Goal: Find specific page/section: Find specific page/section

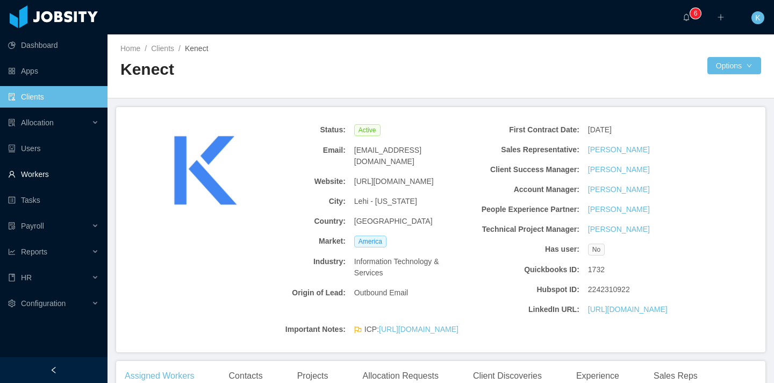
click at [45, 180] on link "Workers" at bounding box center [53, 174] width 91 height 22
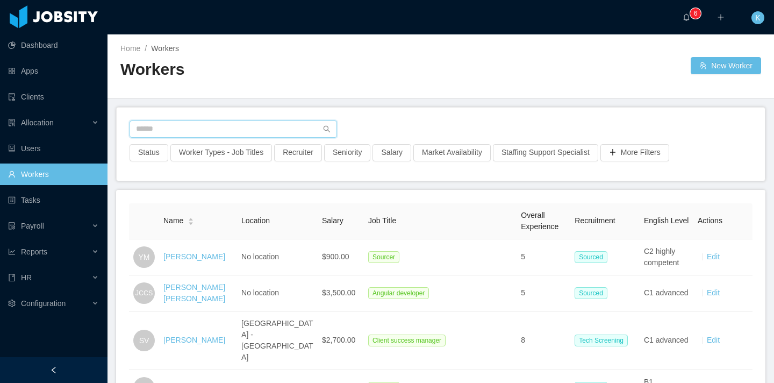
click at [315, 132] on input "text" at bounding box center [234, 128] width 208 height 17
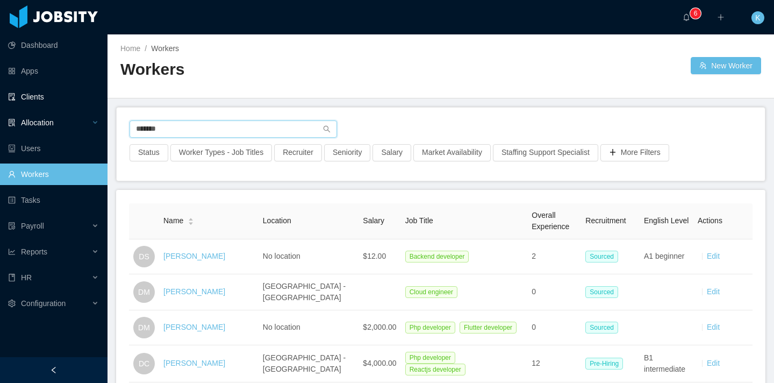
type input "******"
click at [62, 117] on div "Allocation" at bounding box center [54, 123] width 108 height 22
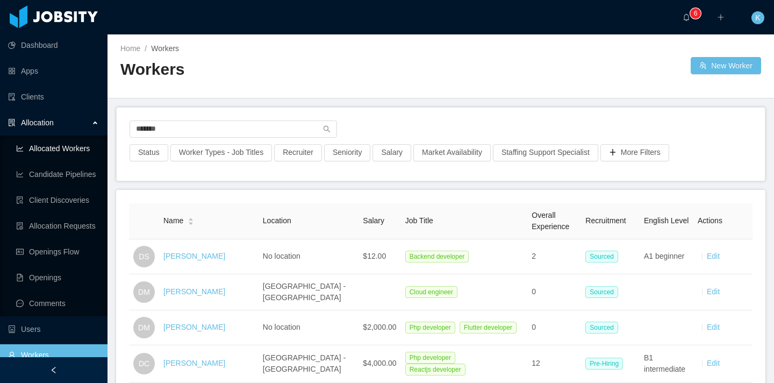
click at [75, 139] on link "Allocated Workers" at bounding box center [57, 149] width 83 height 22
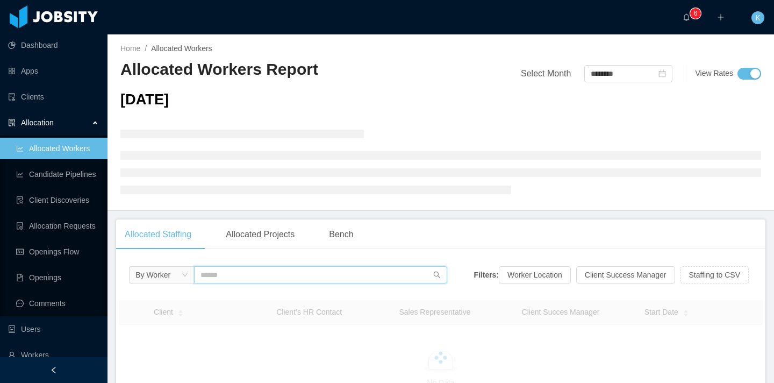
click at [249, 276] on input "text" at bounding box center [320, 274] width 253 height 17
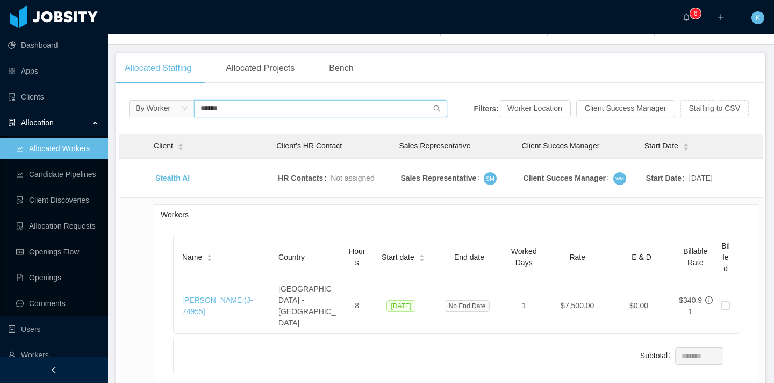
scroll to position [152, 0]
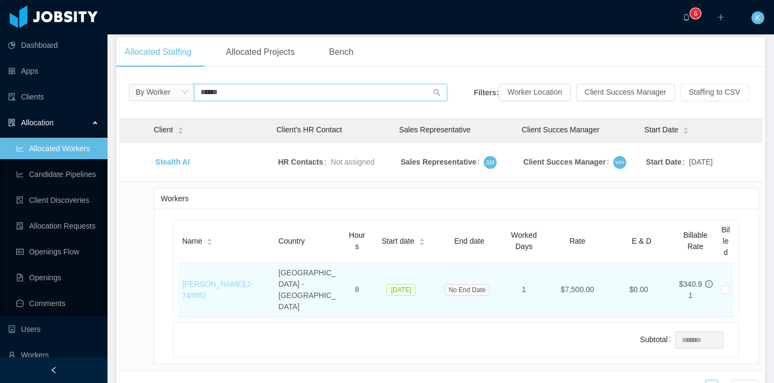
type input "******"
click at [253, 280] on link "[PERSON_NAME] (J- 74955 )" at bounding box center [217, 290] width 70 height 20
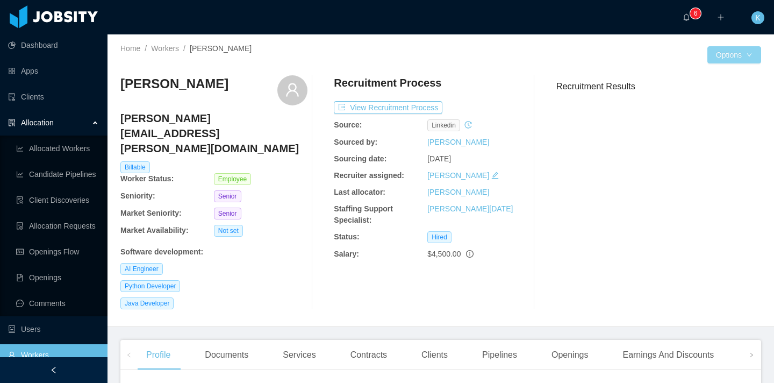
click at [732, 59] on button "Options" at bounding box center [735, 54] width 54 height 17
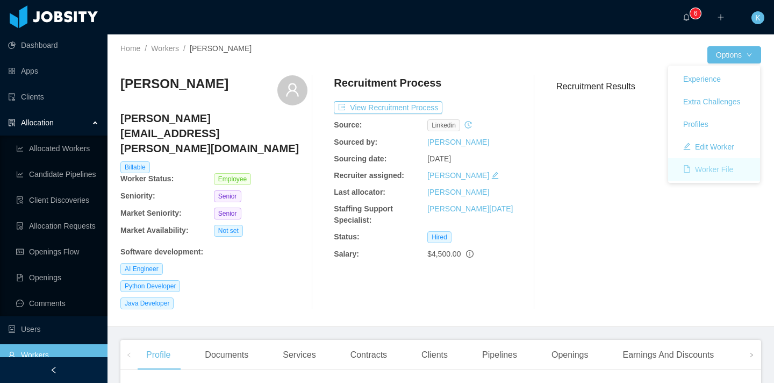
click at [710, 169] on button "Worker File" at bounding box center [708, 169] width 67 height 17
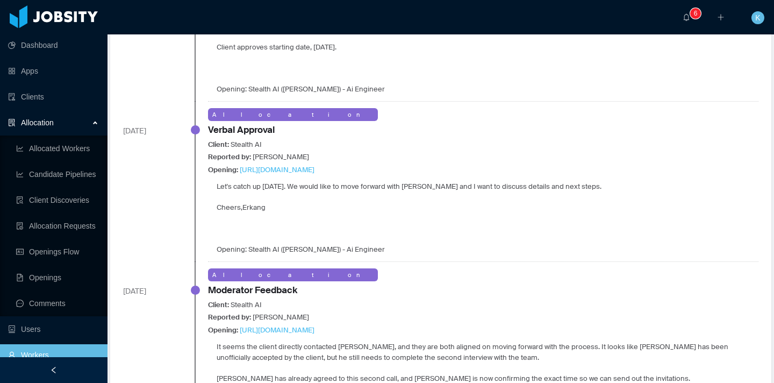
scroll to position [782, 0]
